Goal: Task Accomplishment & Management: Manage account settings

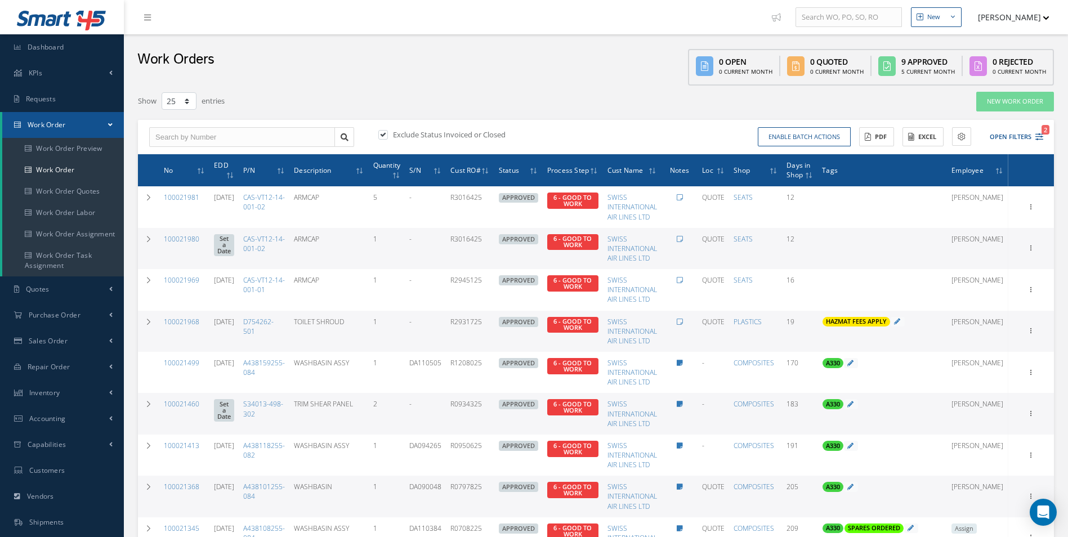
select select "25"
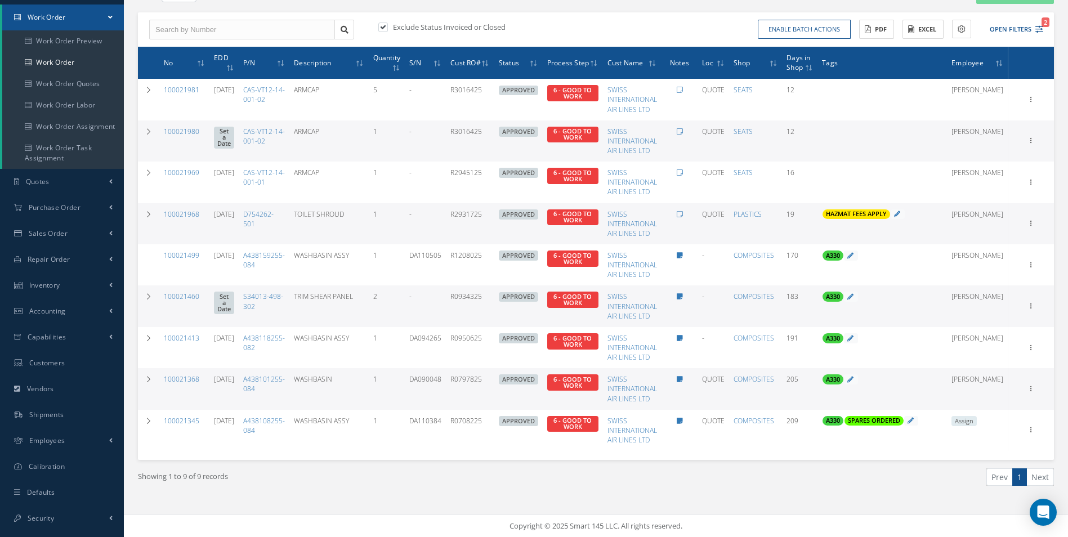
scroll to position [107, 0]
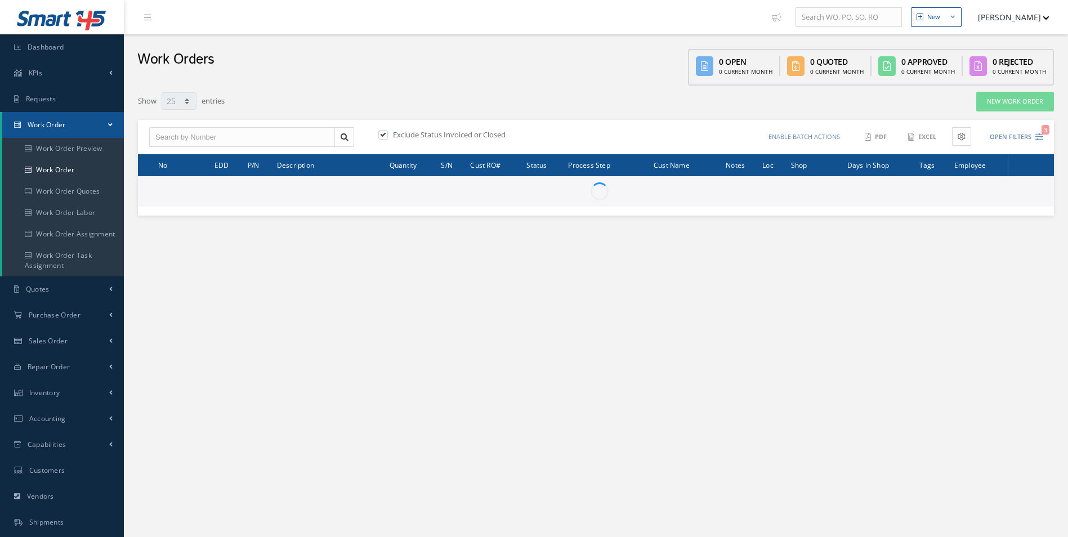
select select "25"
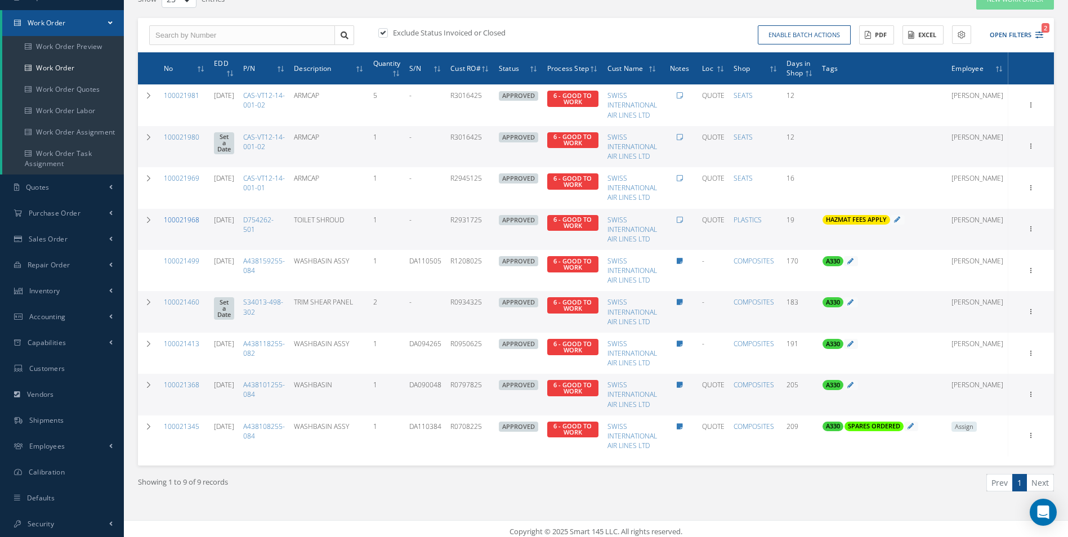
click at [185, 220] on link "100021968" at bounding box center [181, 220] width 35 height 10
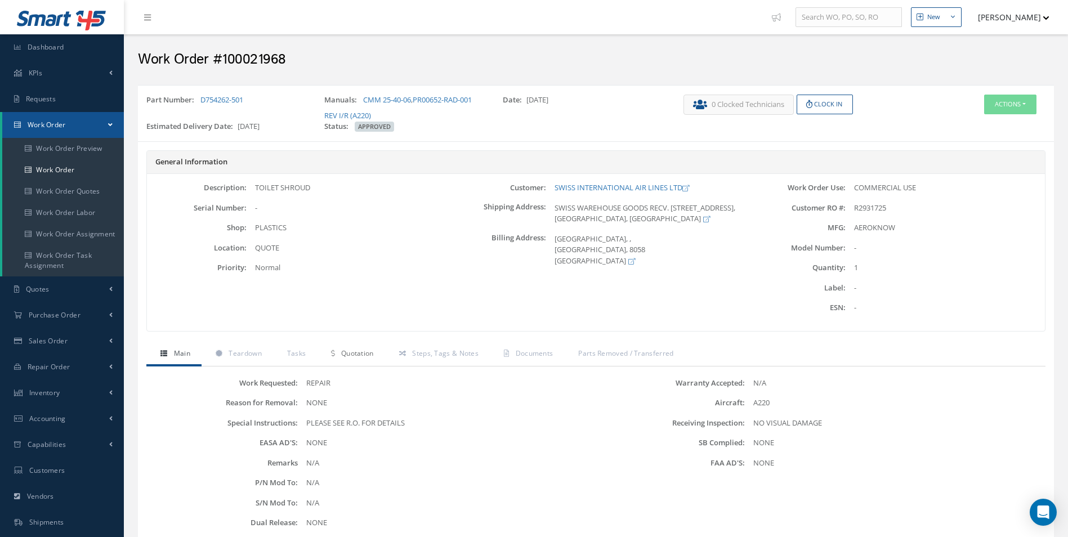
click at [354, 357] on span "Quotation" at bounding box center [357, 353] width 33 height 10
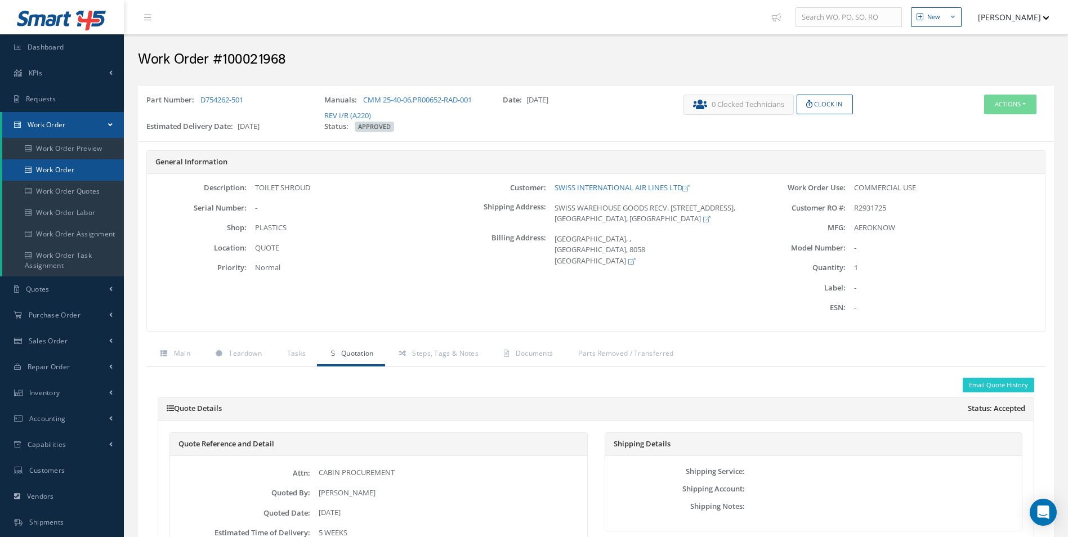
click at [57, 169] on link "Work Order" at bounding box center [63, 169] width 122 height 21
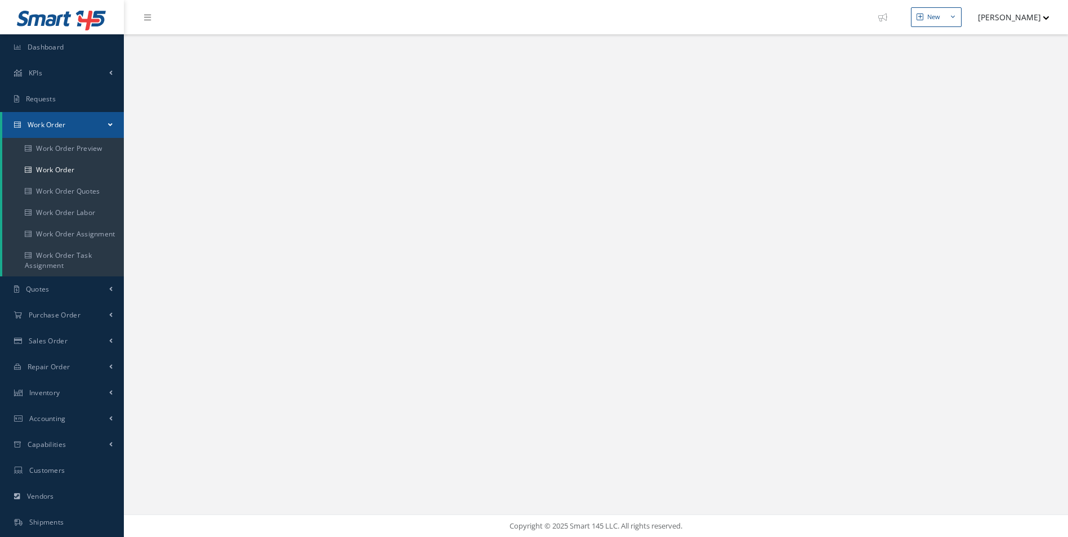
select select "25"
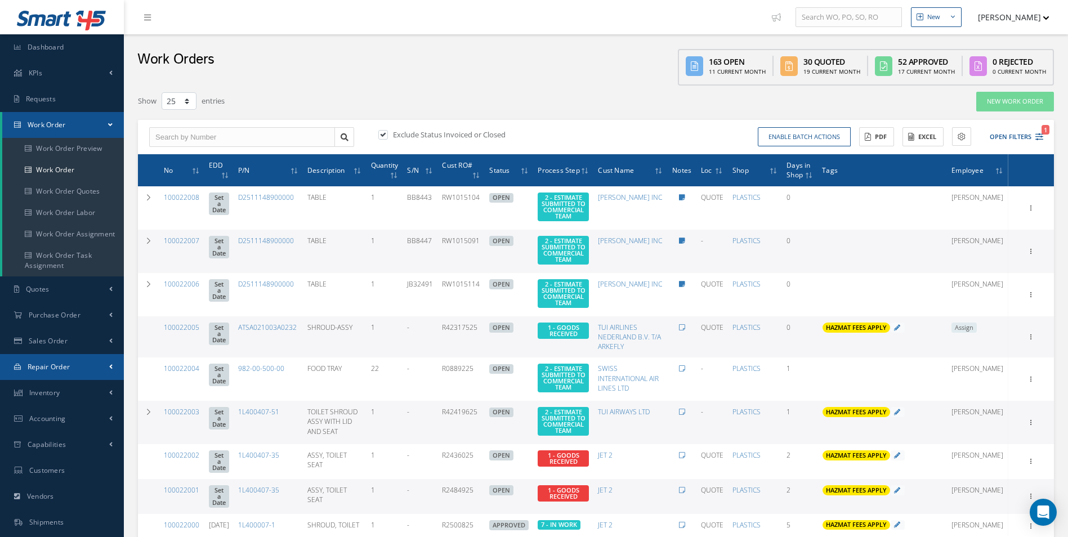
type input "All Work Request"
type input "All Work Performed"
type input "All Status"
type input "WO Part Status"
click at [1038, 133] on icon "1" at bounding box center [1039, 137] width 8 height 8
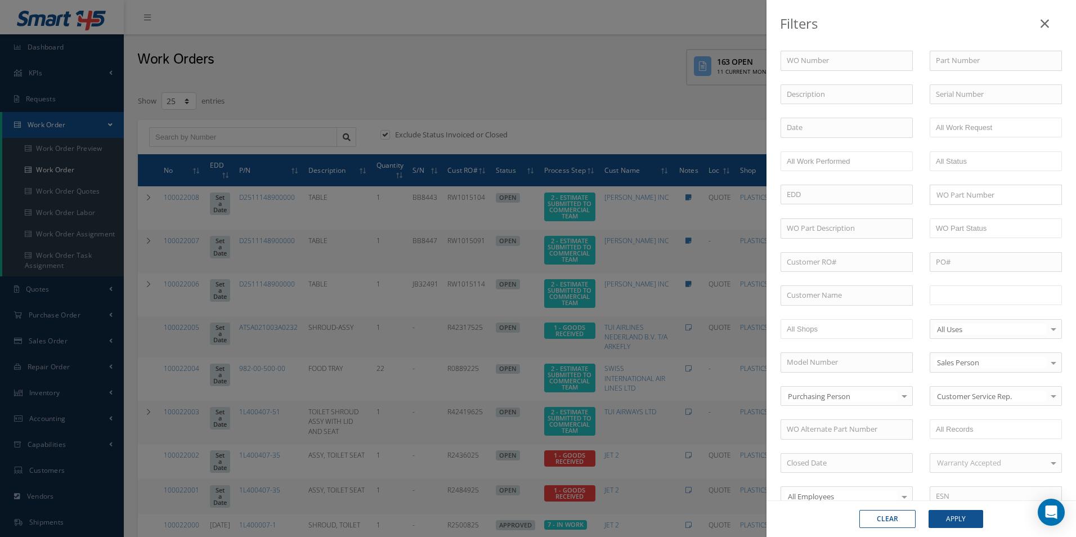
click at [983, 303] on ul at bounding box center [996, 295] width 132 height 20
click at [963, 522] on button "Apply" at bounding box center [956, 519] width 55 height 18
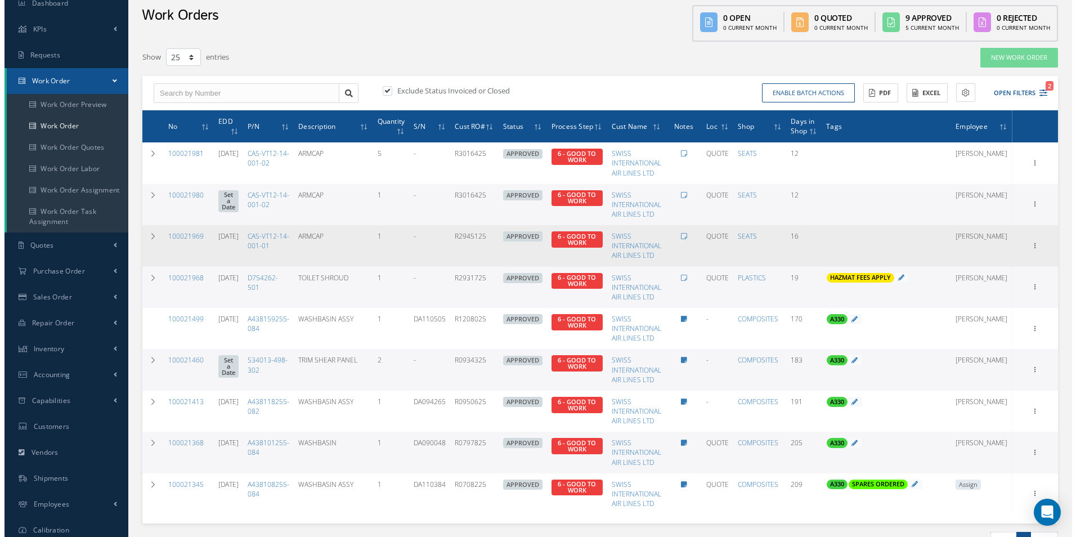
scroll to position [107, 0]
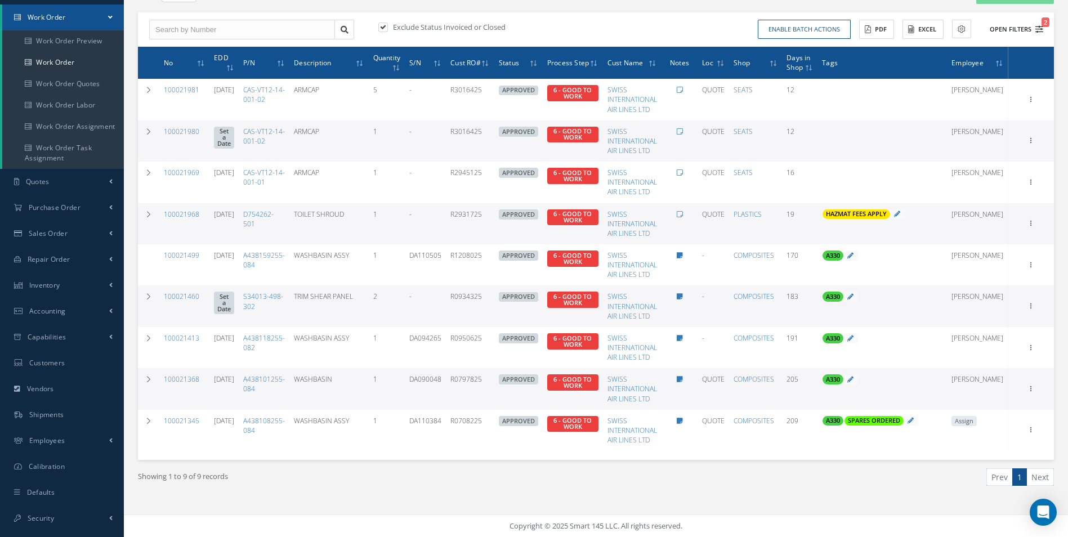
click at [1040, 34] on button "Open Filters 2" at bounding box center [1011, 29] width 64 height 19
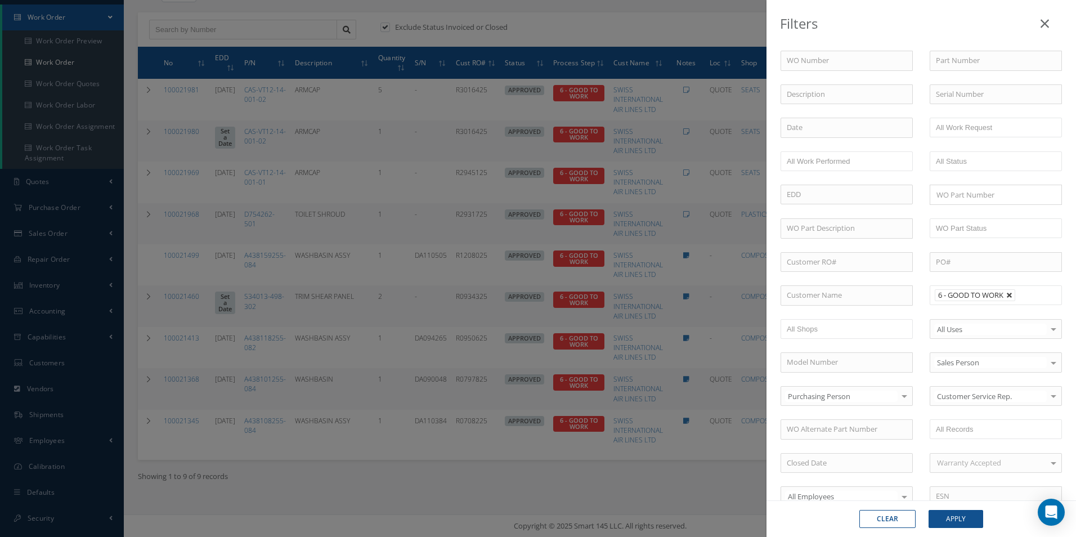
click at [1009, 297] on link at bounding box center [1009, 295] width 7 height 7
type input "All Proccess Step"
click at [1008, 295] on ul at bounding box center [996, 295] width 132 height 20
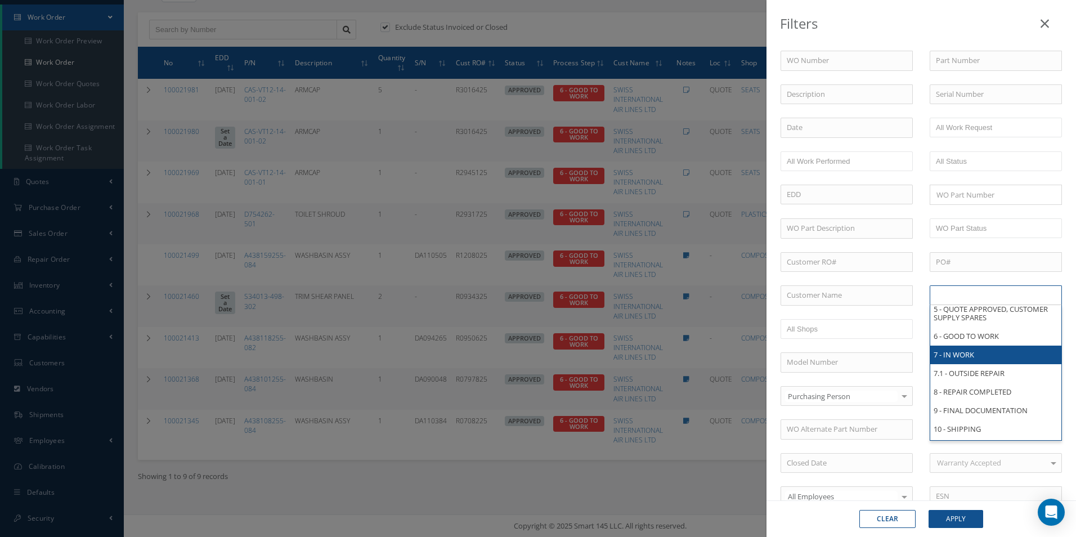
scroll to position [0, 0]
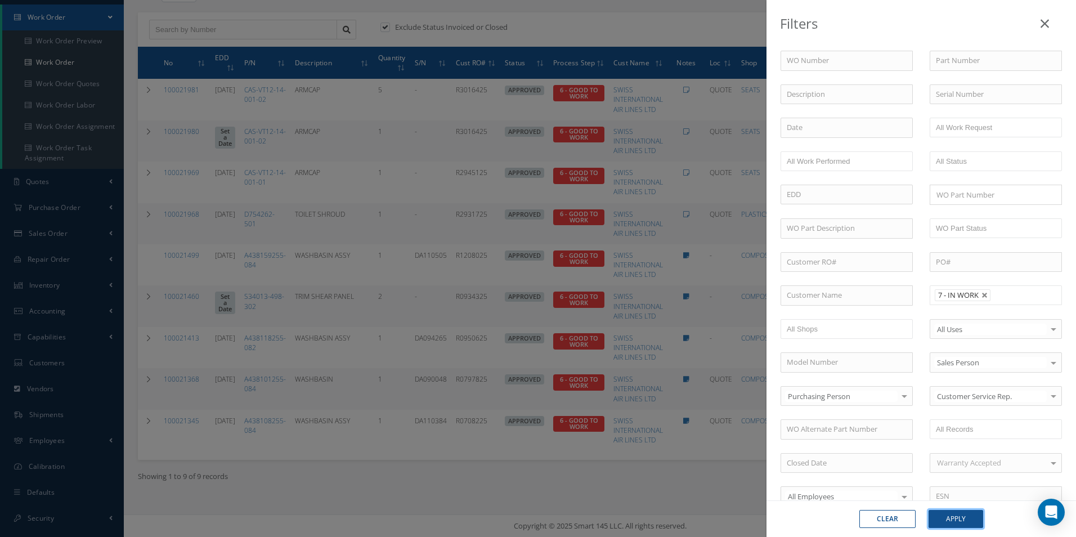
click at [974, 516] on button "Apply" at bounding box center [956, 519] width 55 height 18
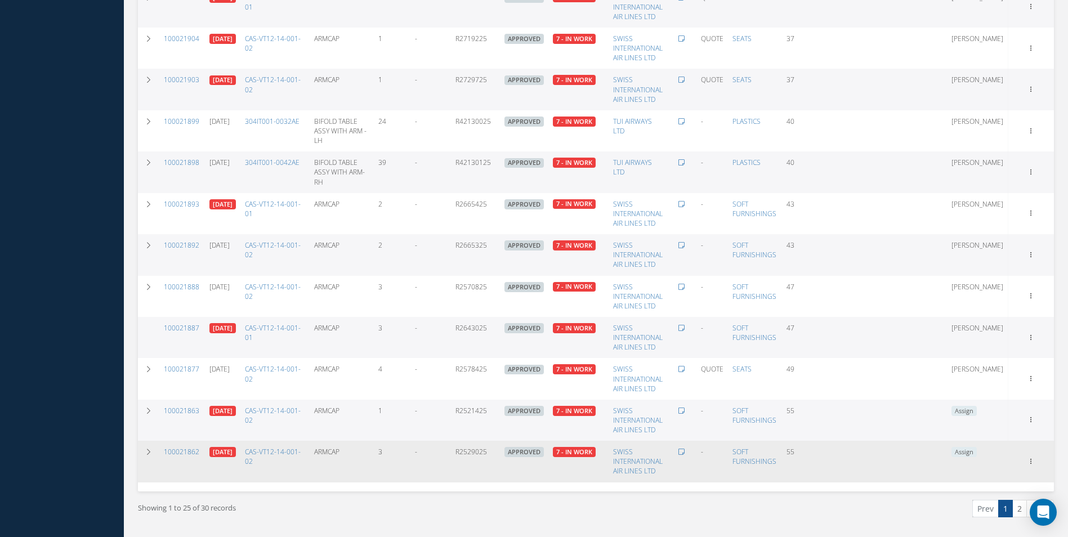
scroll to position [721, 0]
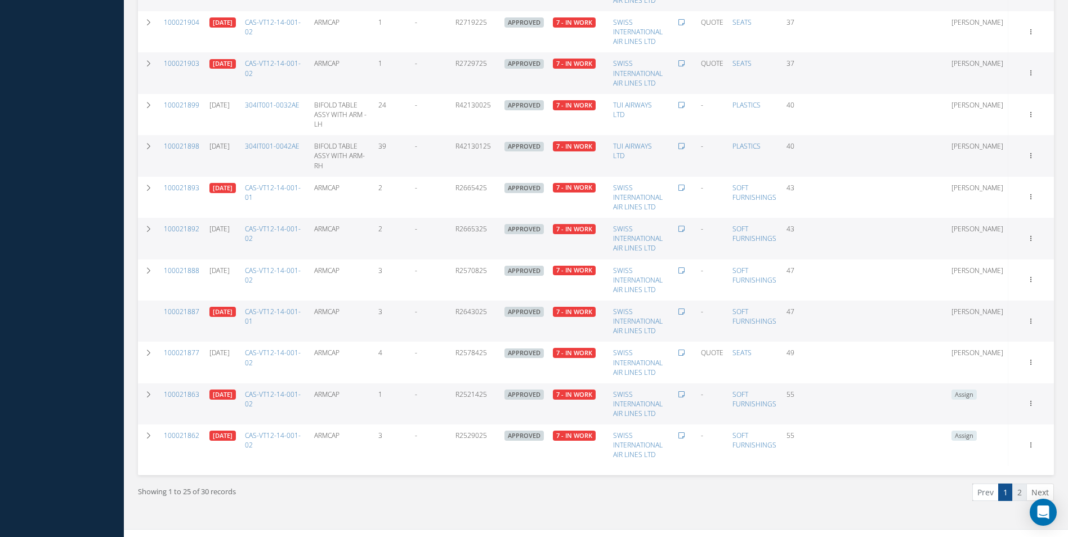
click at [1017, 495] on link "2" at bounding box center [1019, 491] width 15 height 17
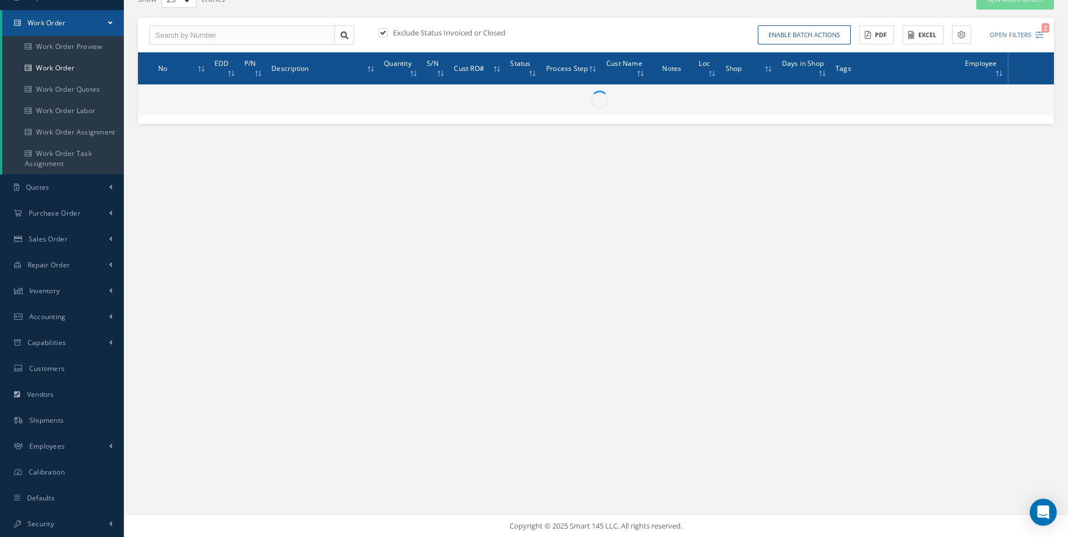
scroll to position [102, 0]
